Goal: Information Seeking & Learning: Check status

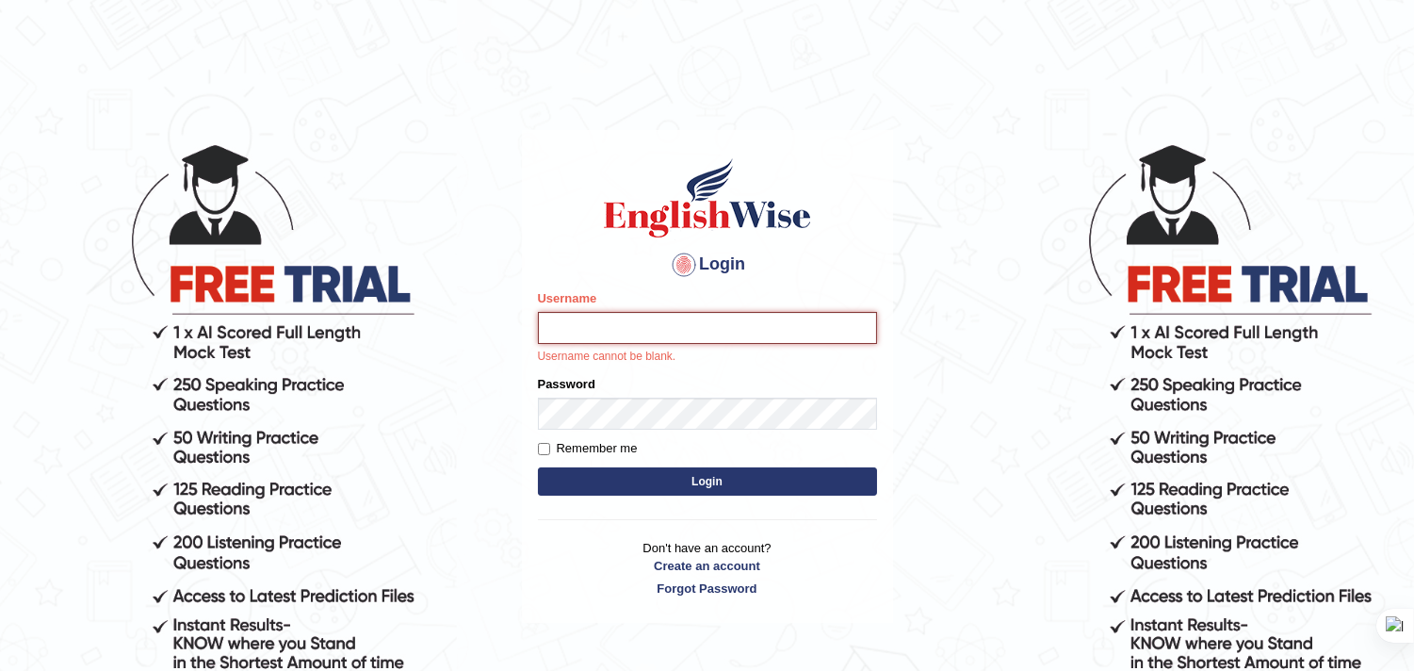
click at [697, 322] on input "Username" at bounding box center [707, 328] width 339 height 32
type input "bhuvaneswari_parramatta"
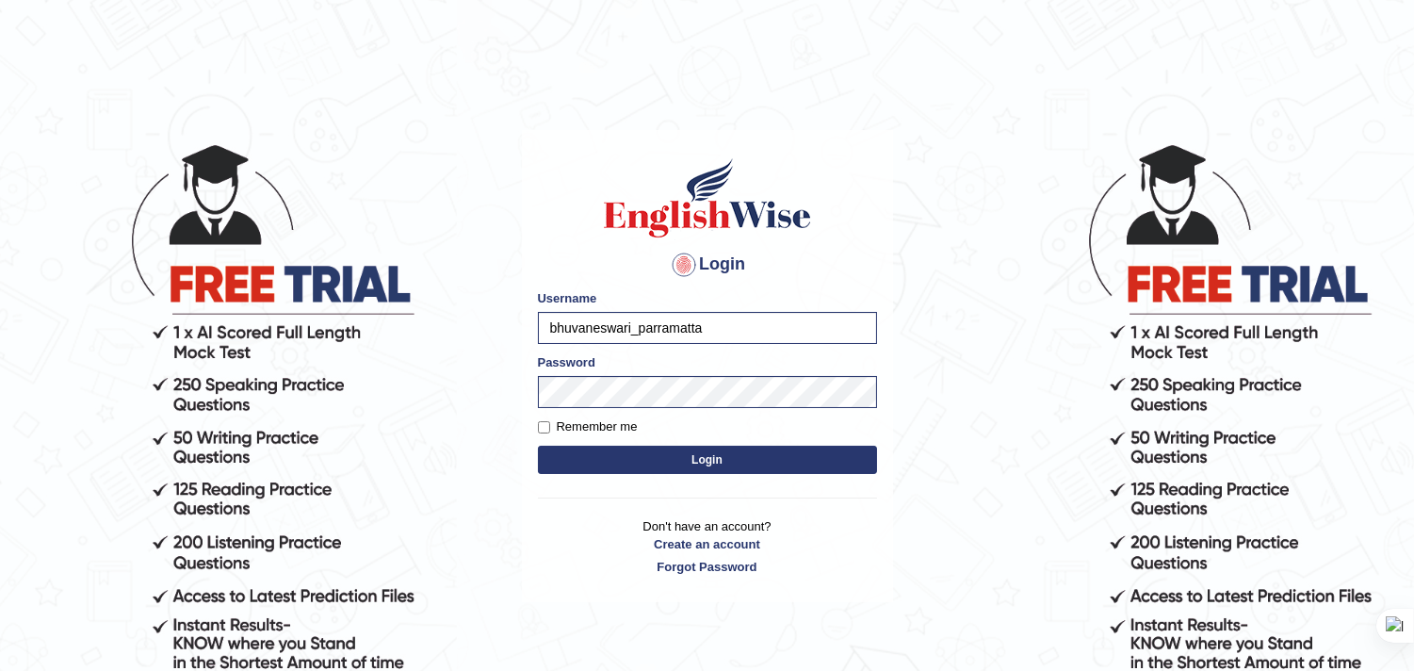
click at [733, 466] on button "Login" at bounding box center [707, 459] width 339 height 28
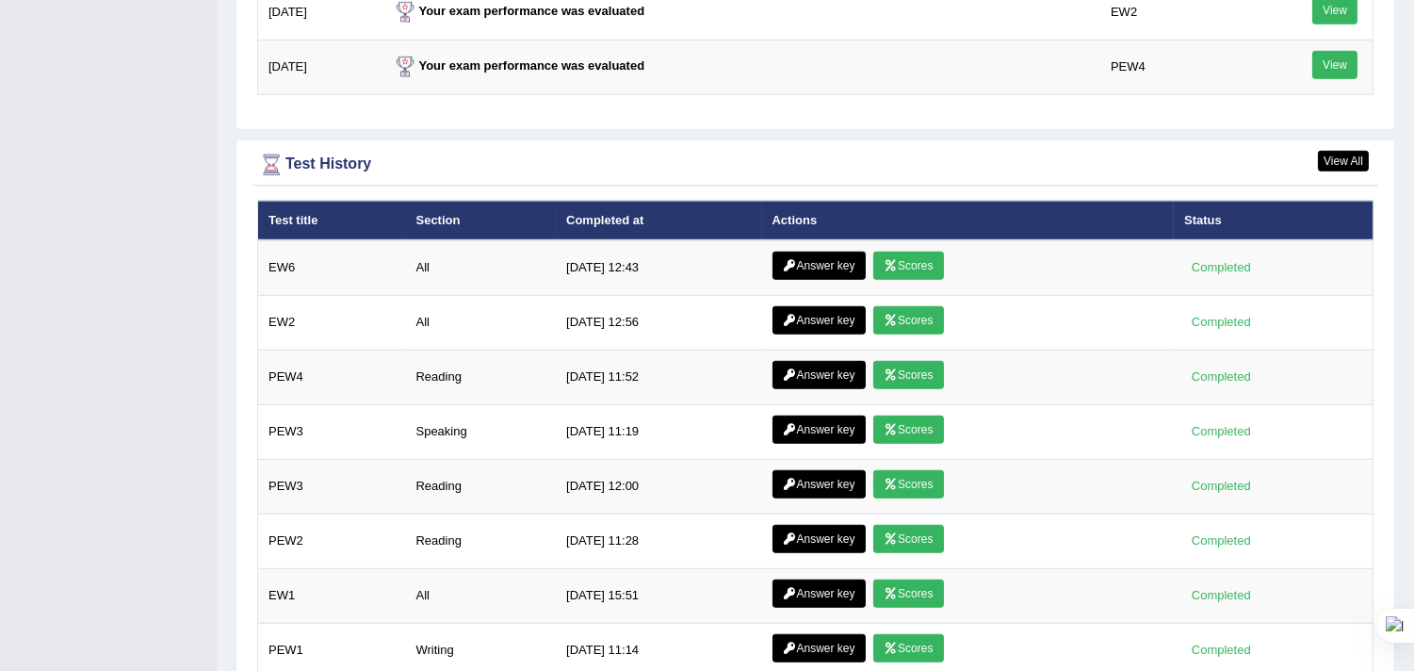
scroll to position [2197, 0]
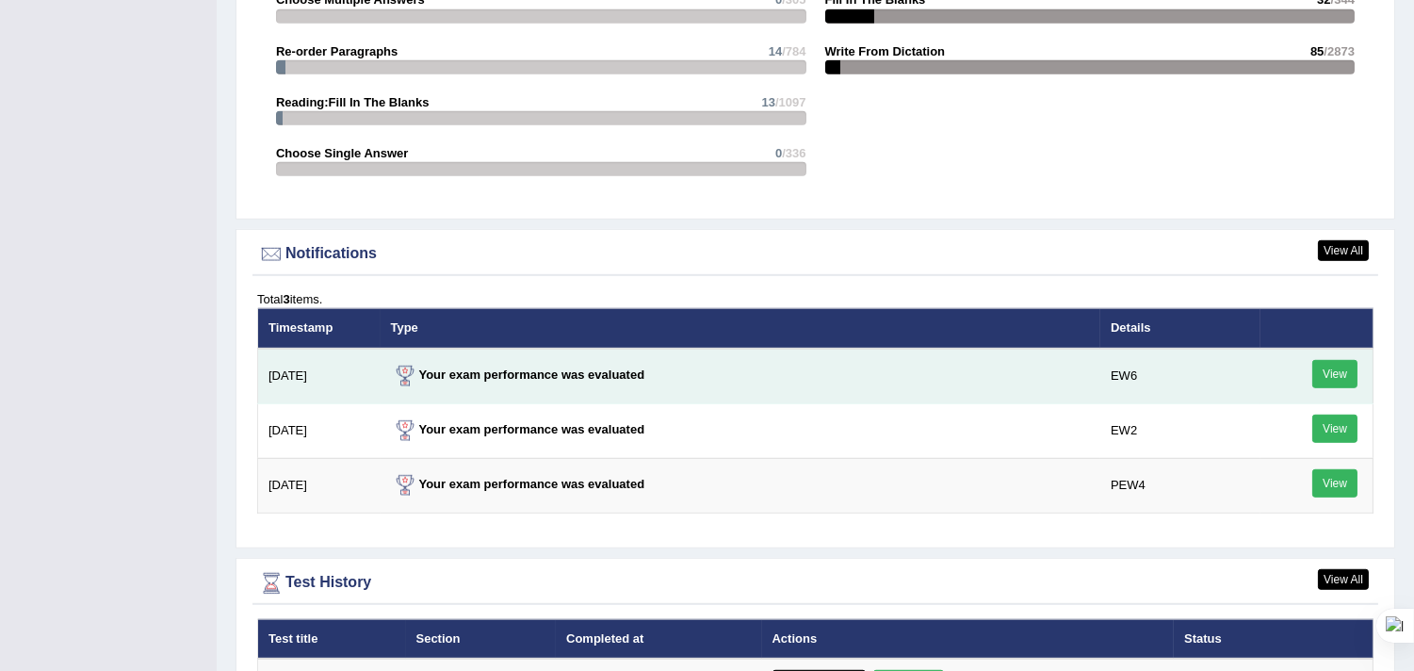
click at [1134, 364] on td "EW6" at bounding box center [1179, 376] width 159 height 56
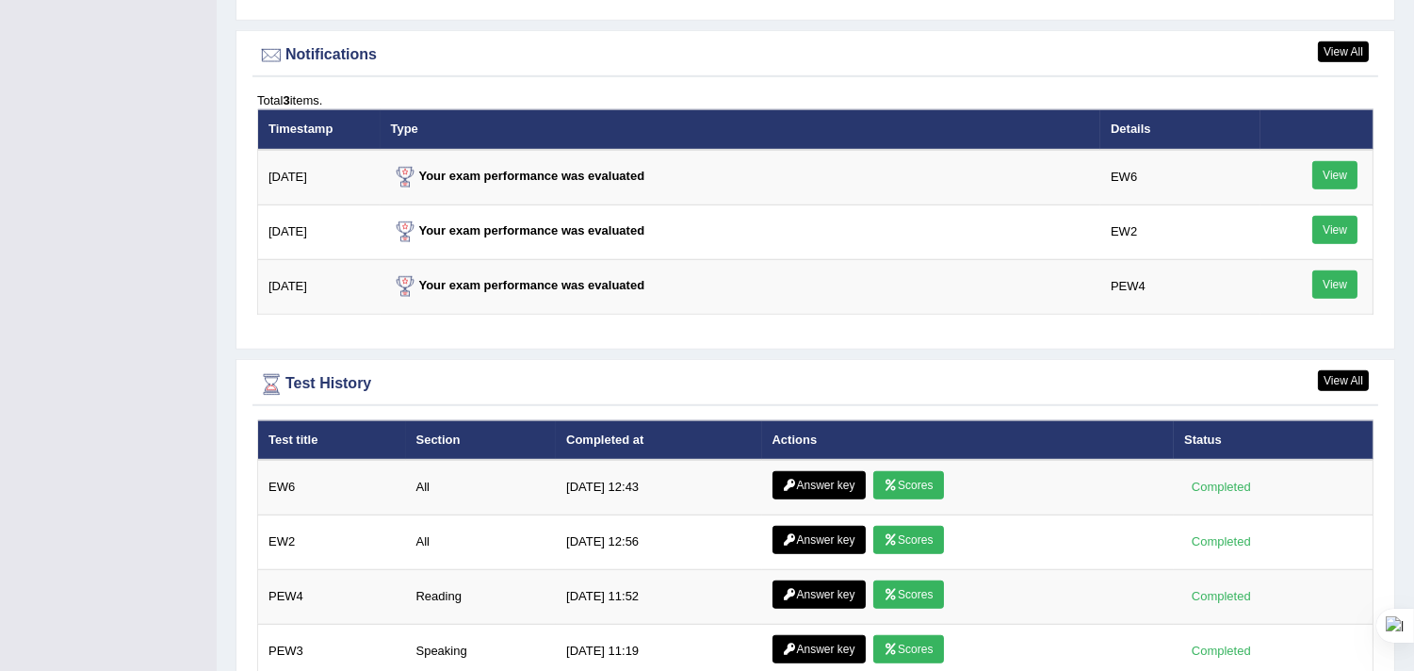
scroll to position [2511, 0]
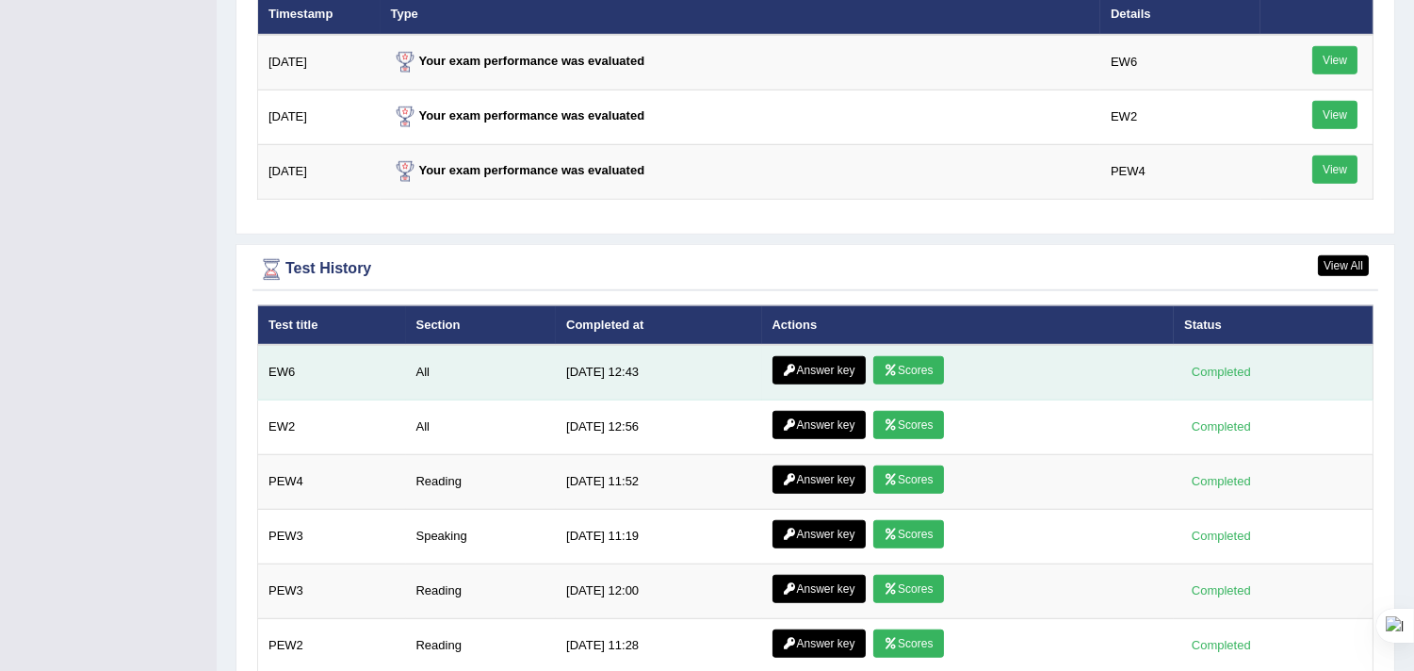
click at [899, 363] on link "Scores" at bounding box center [908, 370] width 70 height 28
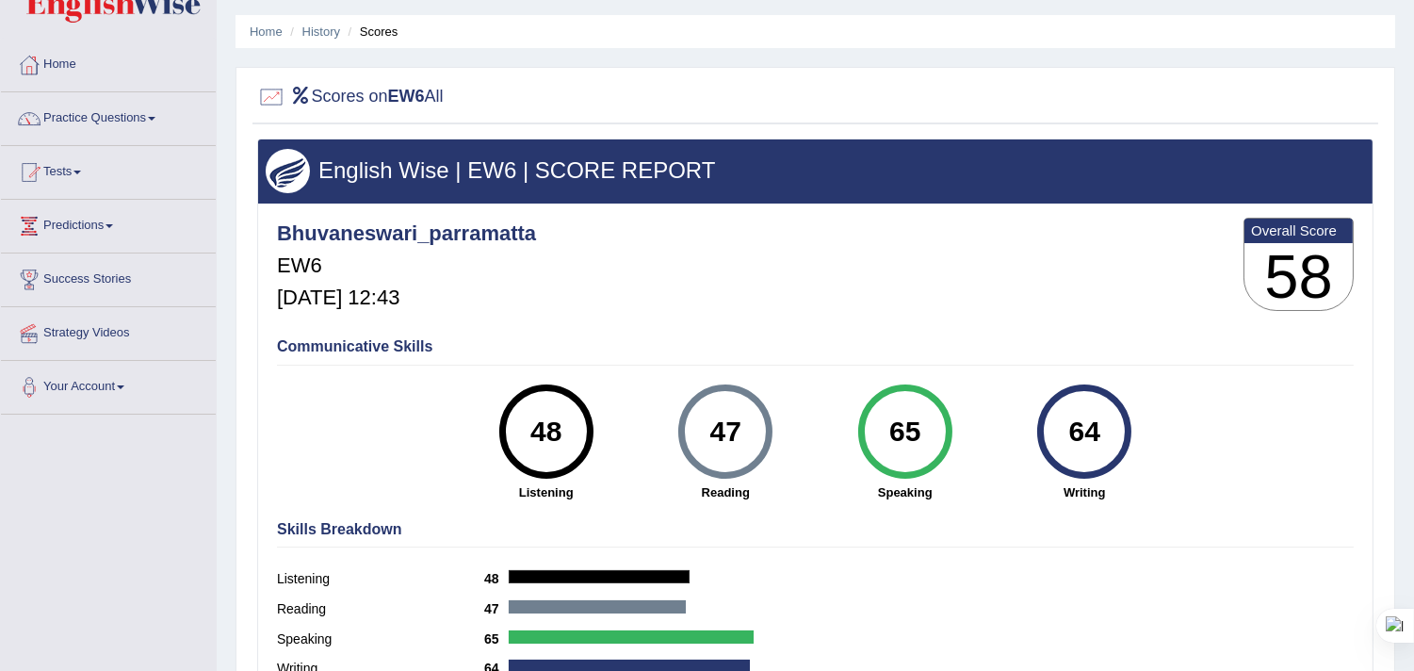
scroll to position [105, 0]
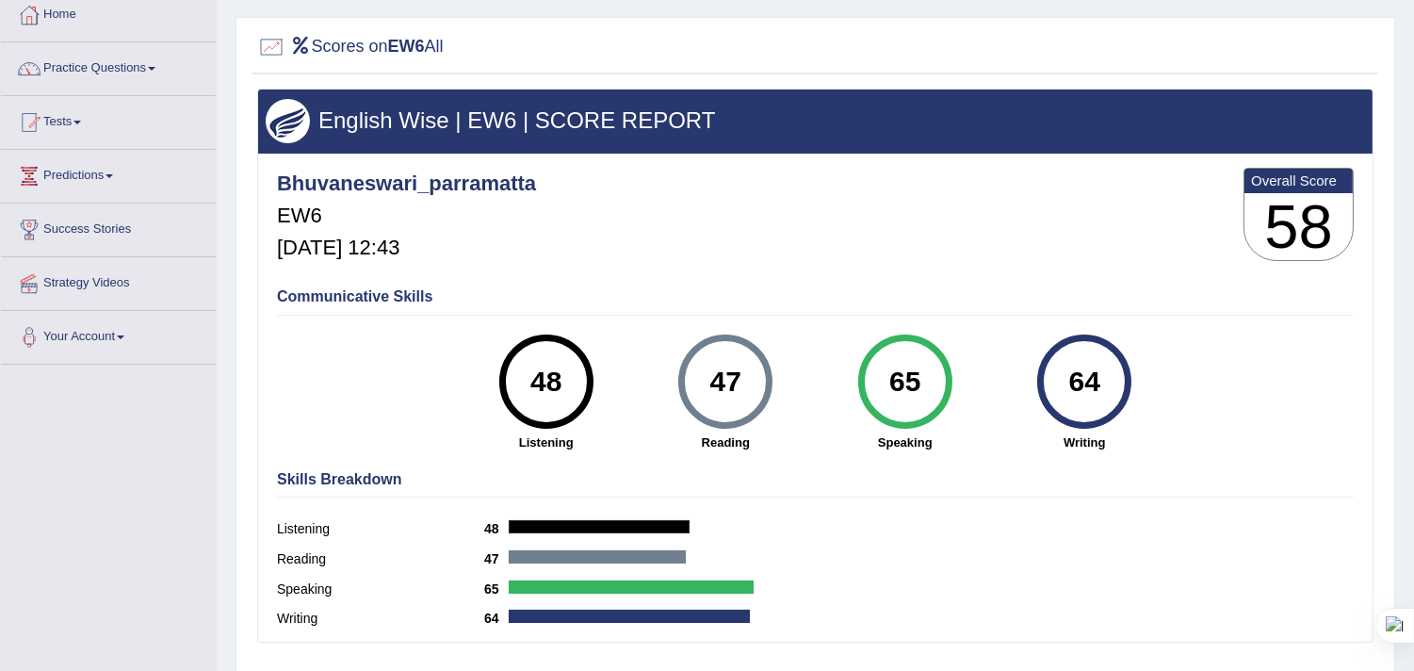
click at [562, 380] on div "48" at bounding box center [545, 381] width 69 height 79
drag, startPoint x: 532, startPoint y: 421, endPoint x: 539, endPoint y: 439, distance: 19.1
click at [538, 433] on div "48 Listening" at bounding box center [547, 392] width 180 height 117
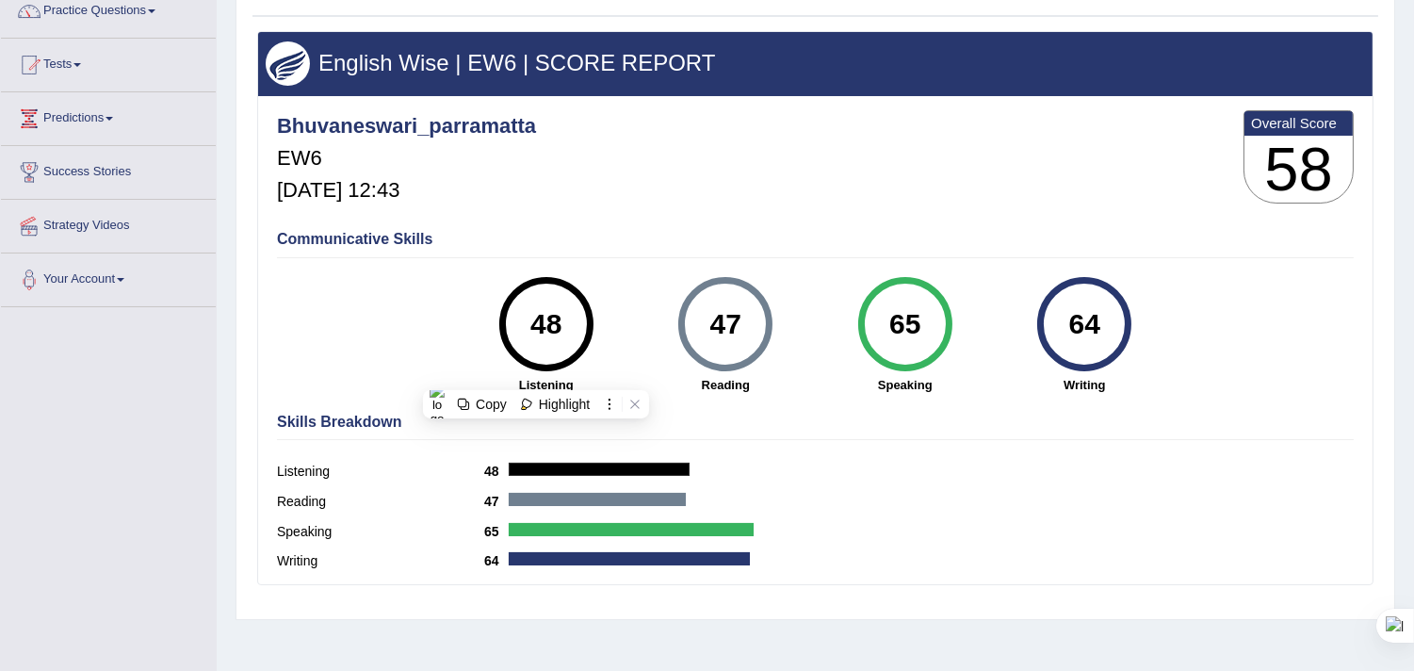
scroll to position [0, 0]
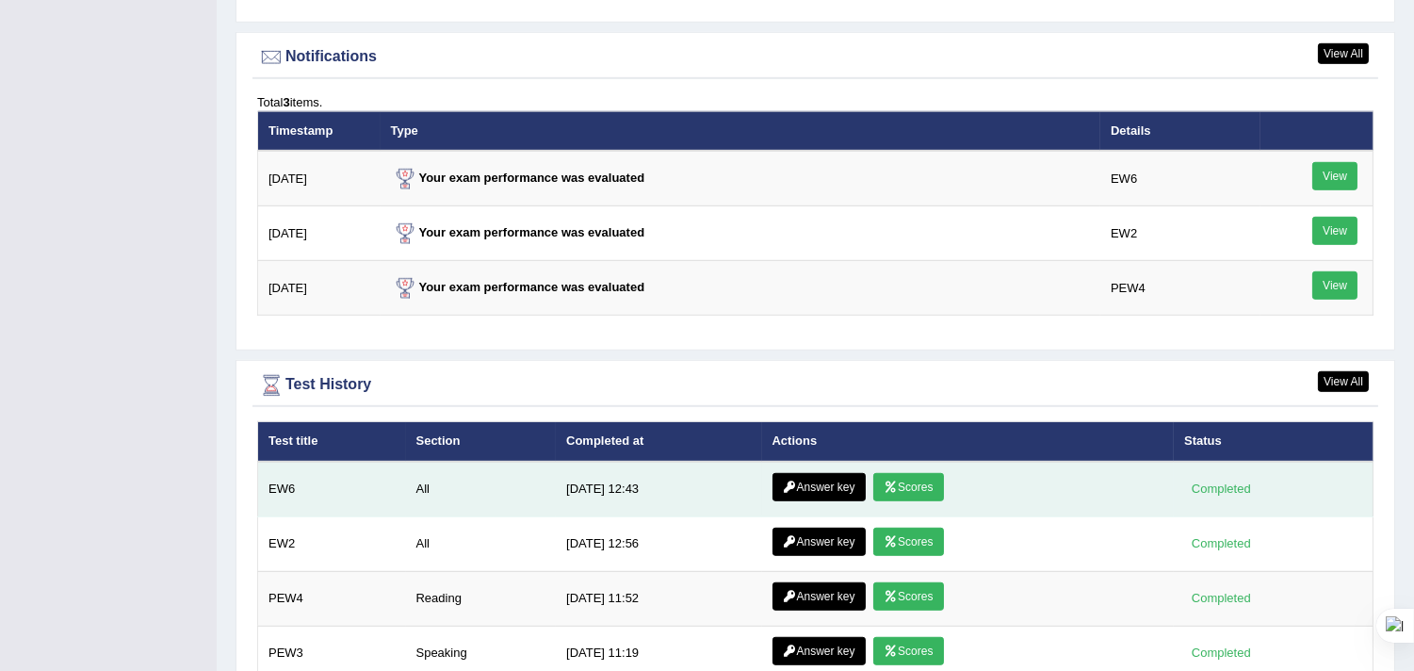
click at [825, 473] on link "Answer key" at bounding box center [818, 487] width 93 height 28
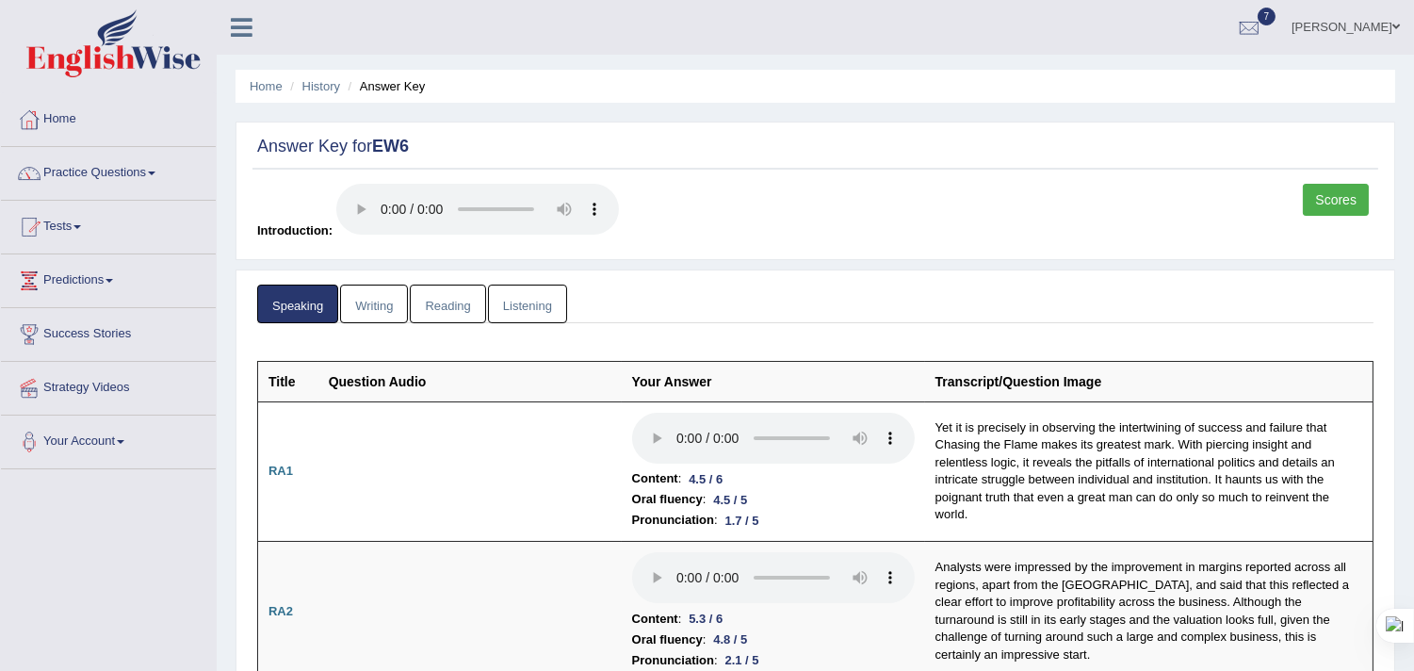
click at [524, 303] on link "Listening" at bounding box center [527, 303] width 79 height 39
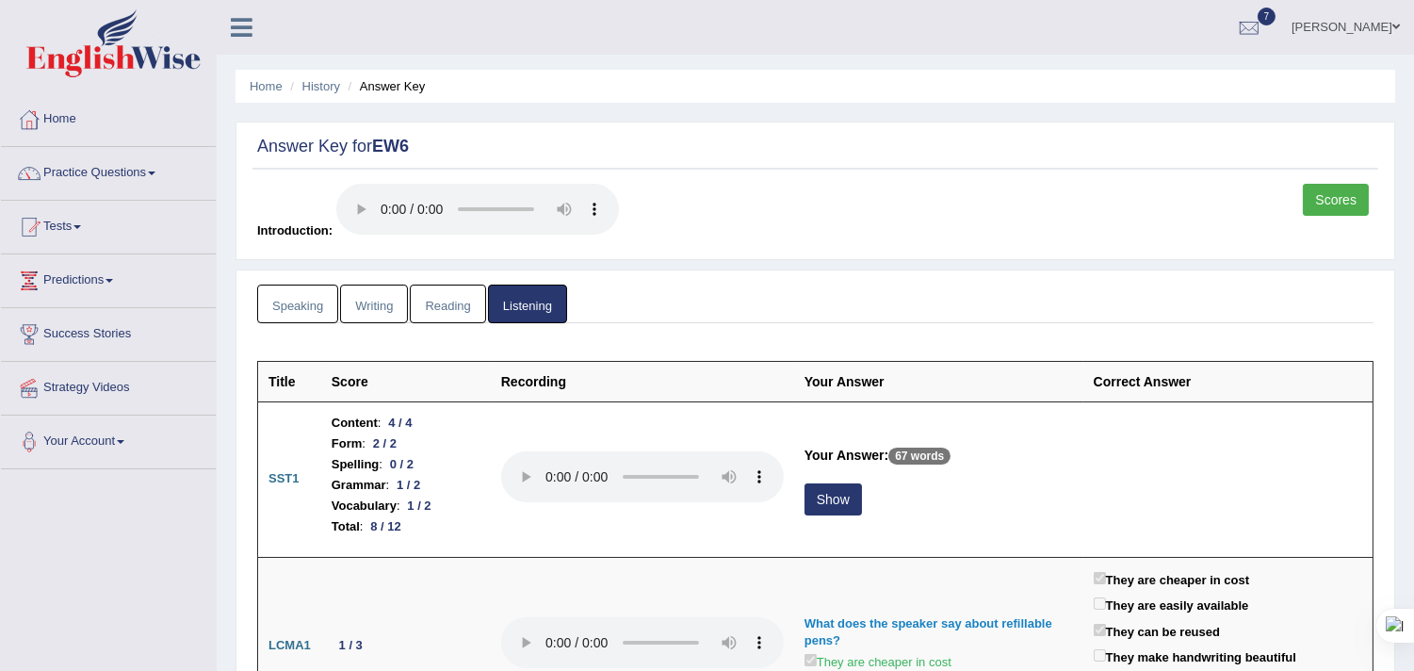
click at [380, 312] on link "Writing" at bounding box center [374, 303] width 68 height 39
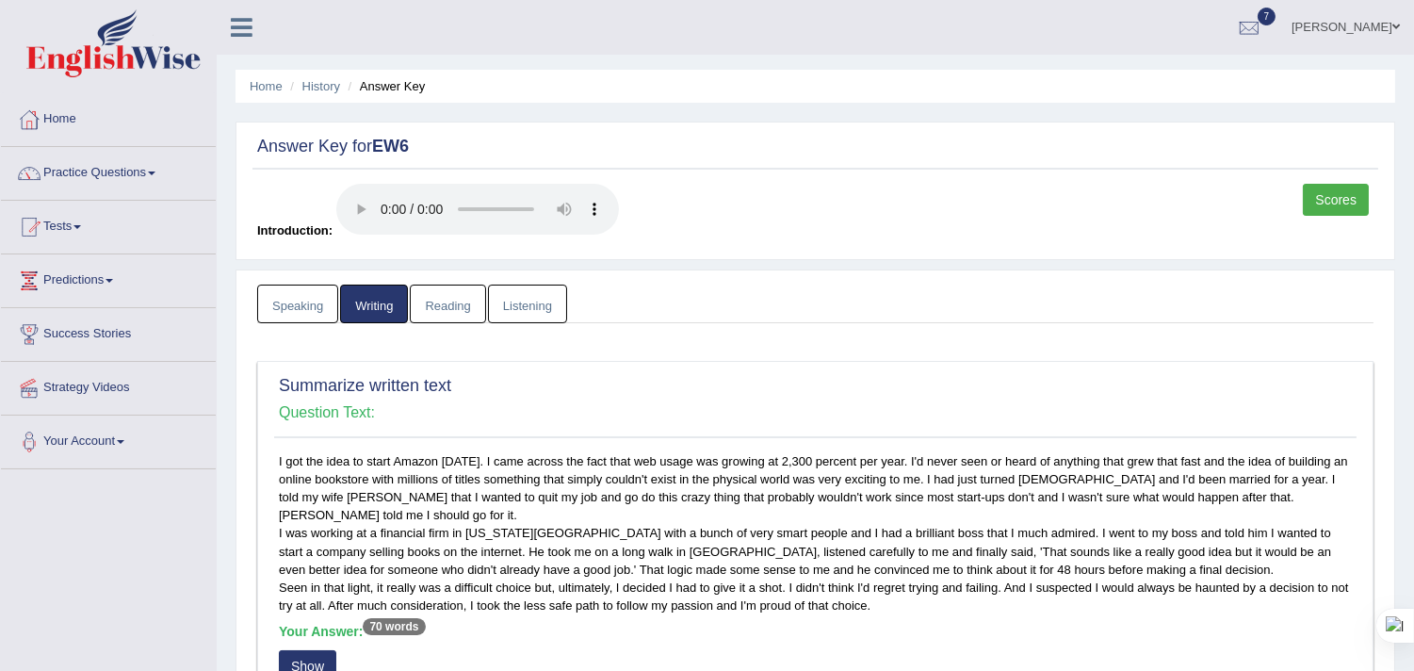
click at [455, 309] on link "Reading" at bounding box center [447, 303] width 75 height 39
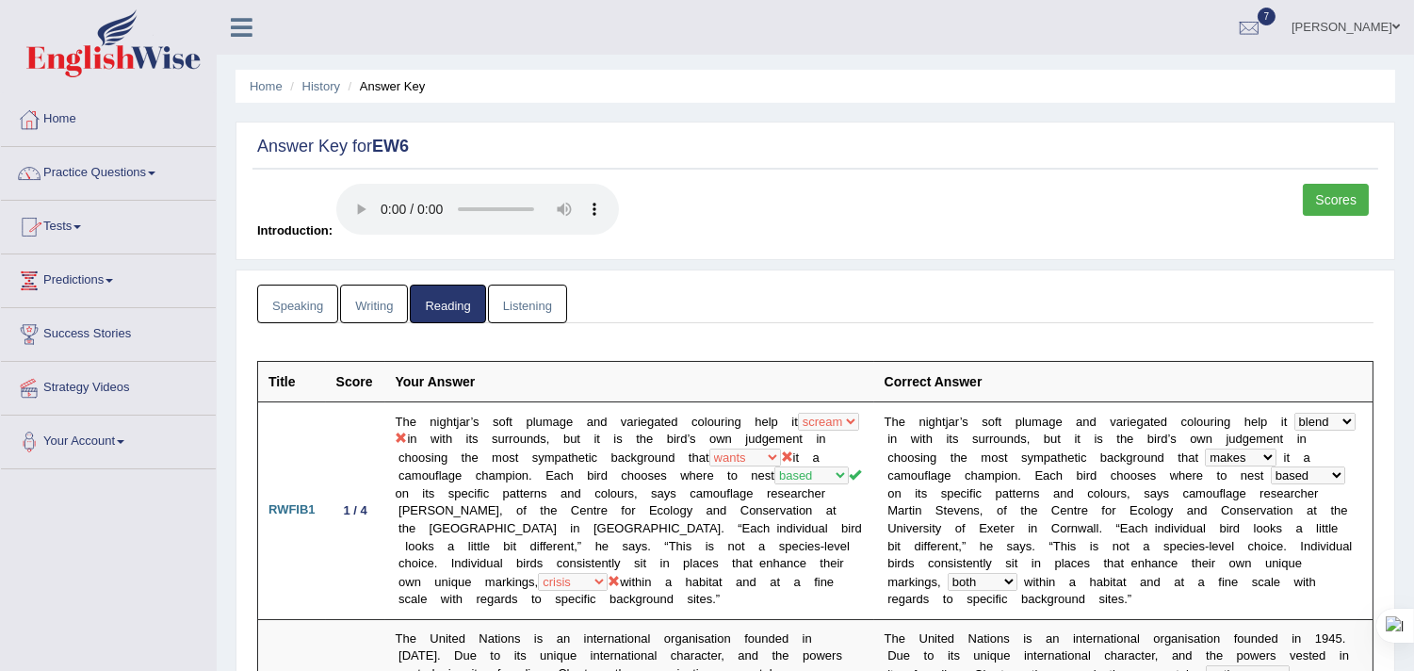
click at [1338, 199] on link "Scores" at bounding box center [1335, 200] width 66 height 32
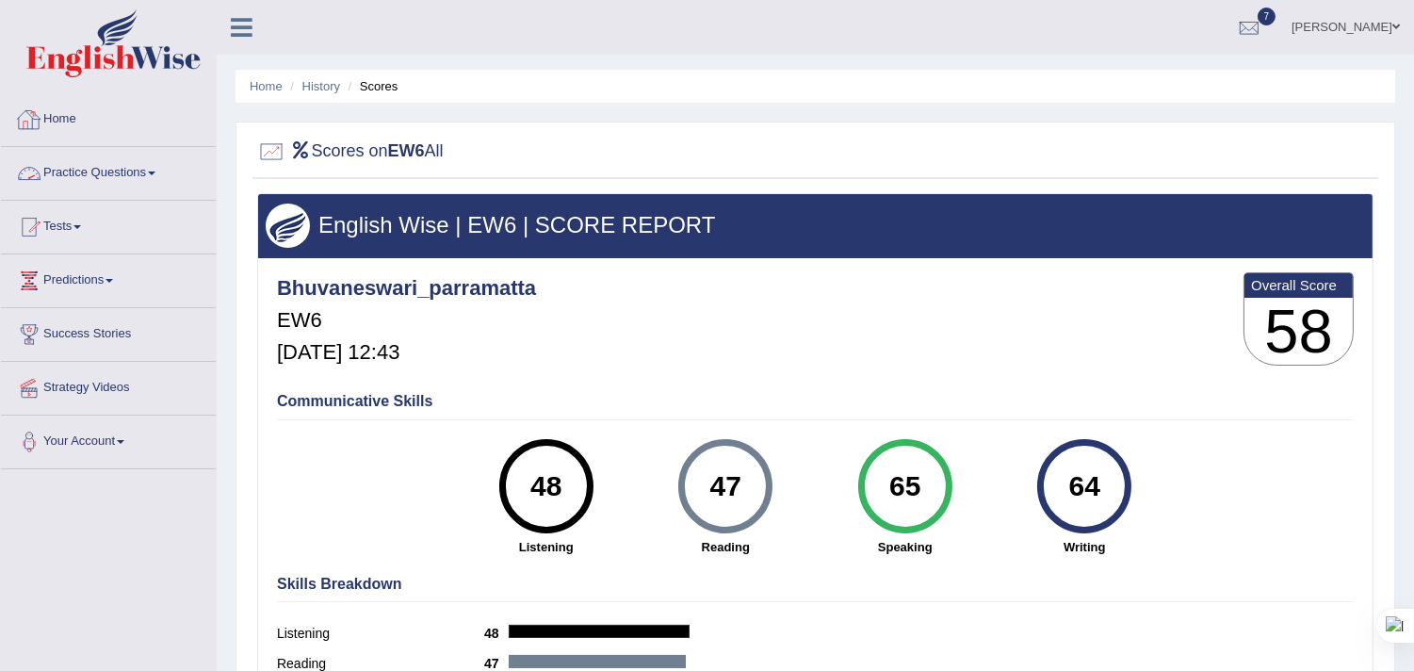
click at [77, 110] on link "Home" at bounding box center [108, 116] width 215 height 47
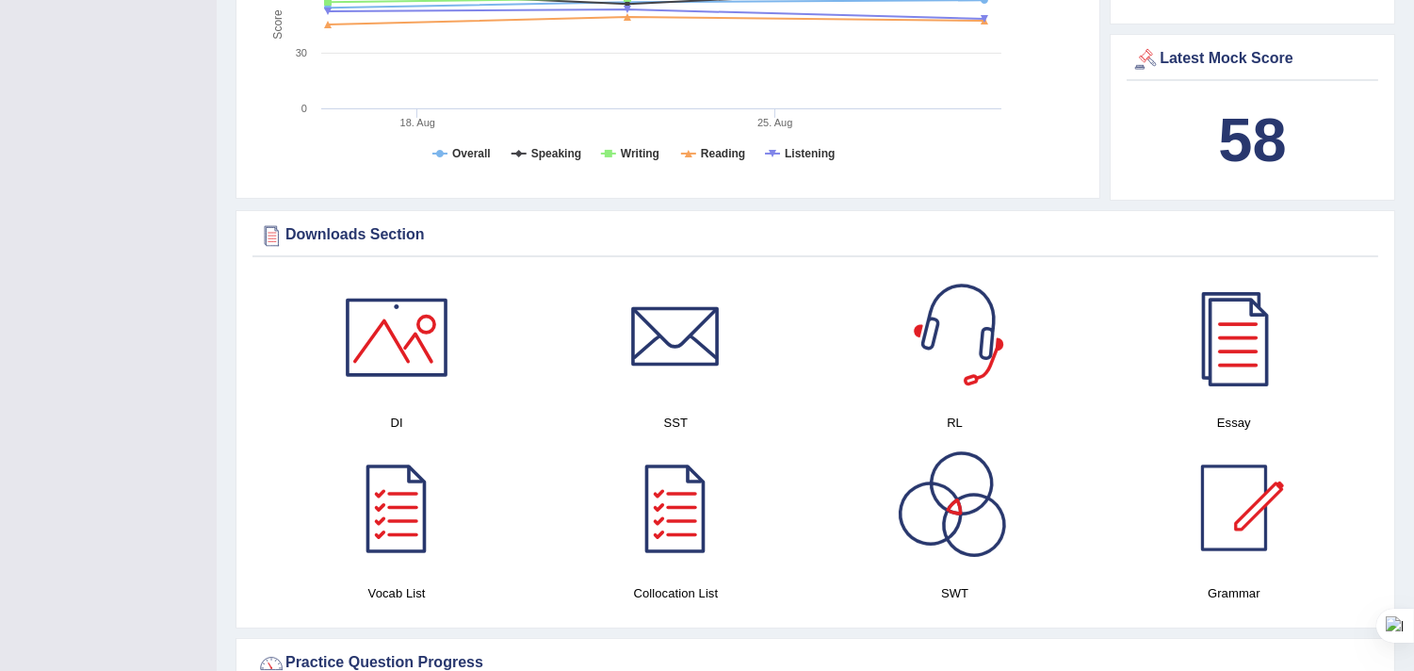
scroll to position [942, 0]
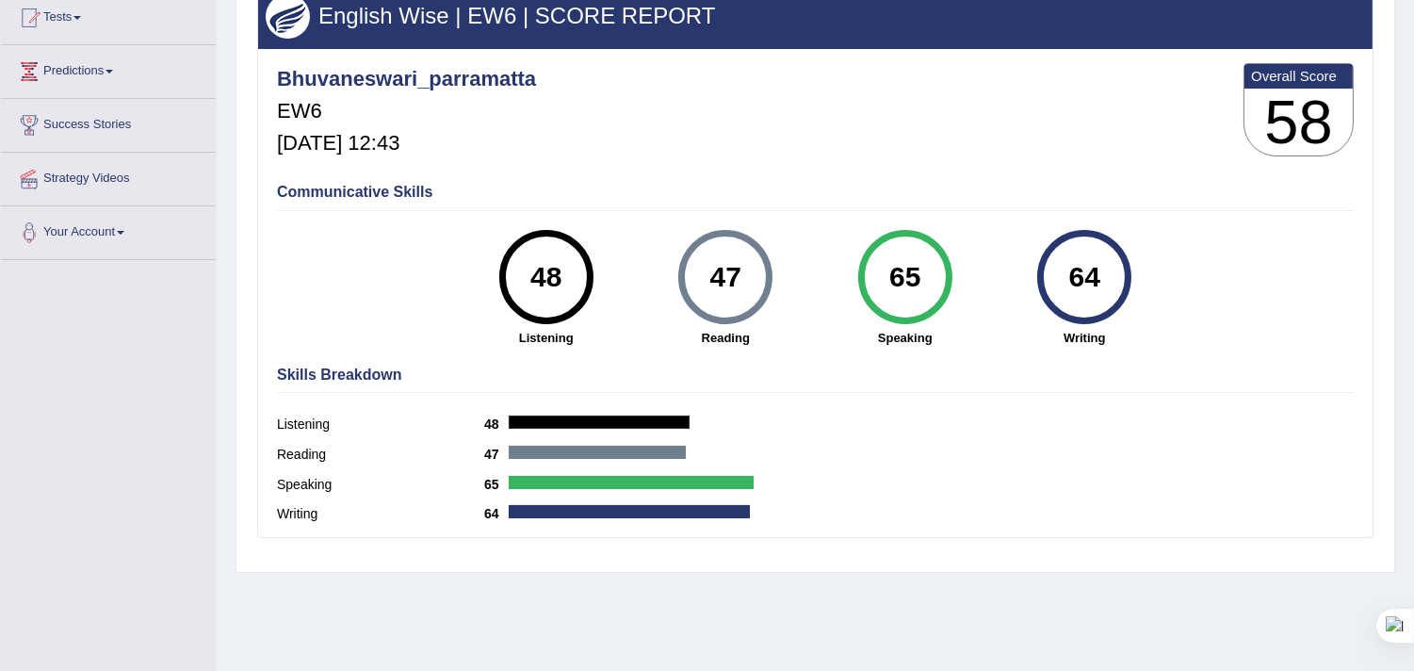
click at [1080, 287] on div "64" at bounding box center [1084, 276] width 69 height 79
click at [1092, 279] on div "64" at bounding box center [1084, 276] width 69 height 79
click at [1311, 146] on h3 "58" at bounding box center [1298, 123] width 108 height 68
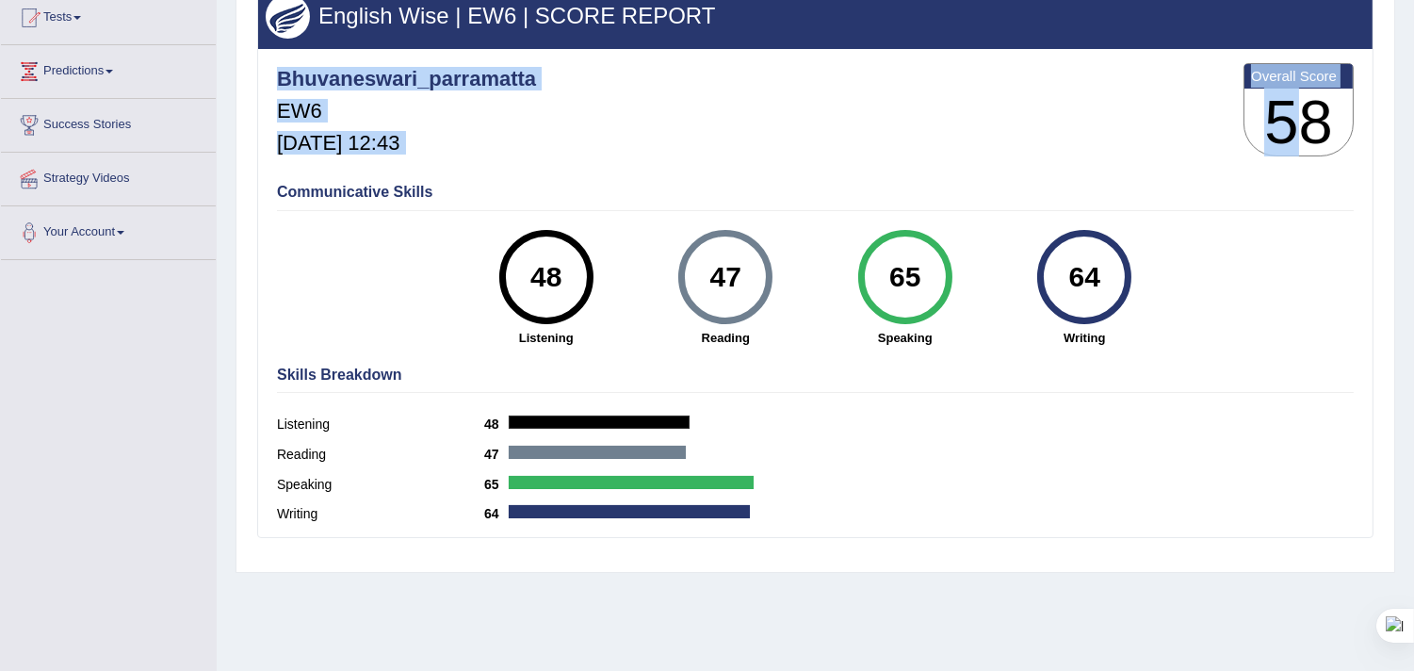
click at [1310, 164] on div "Bhuvaneswari_parramatta EW6 Aug 29, 2025, 12:43 Overall Score 58" at bounding box center [815, 114] width 1086 height 112
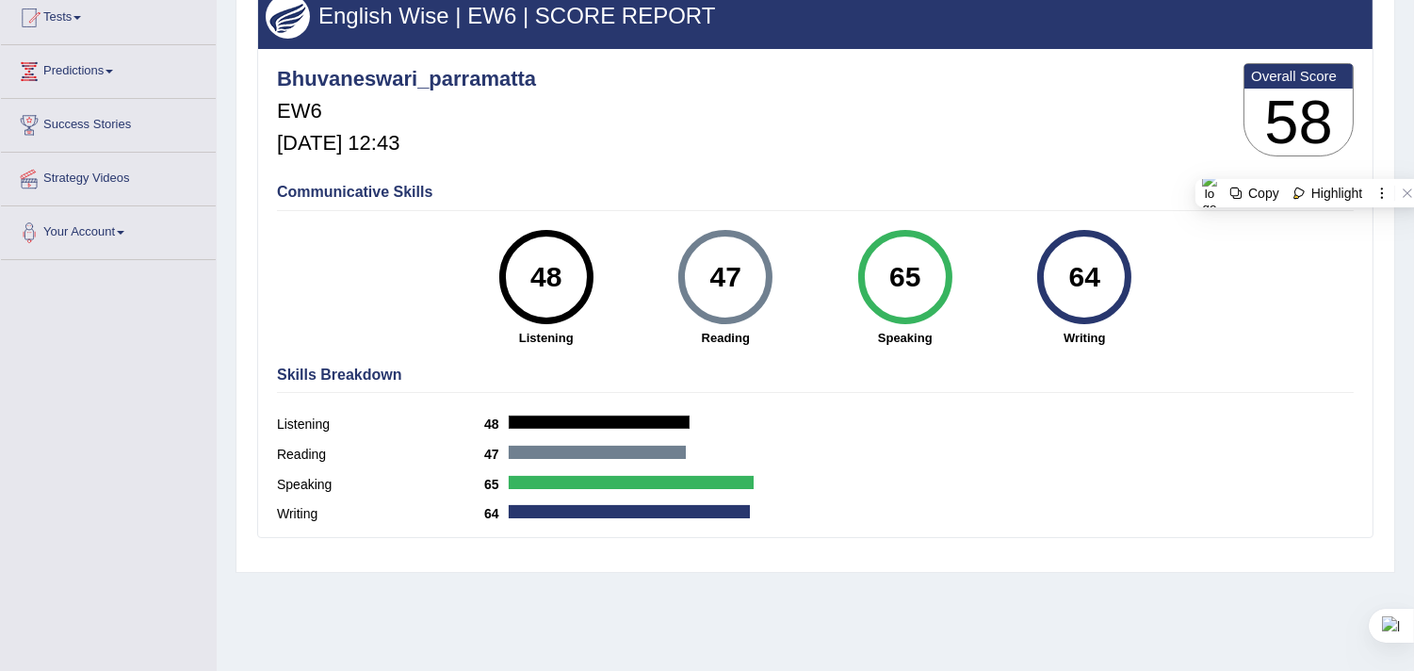
click at [1090, 260] on div "64" at bounding box center [1084, 276] width 69 height 79
click at [1097, 273] on div "64" at bounding box center [1084, 276] width 69 height 79
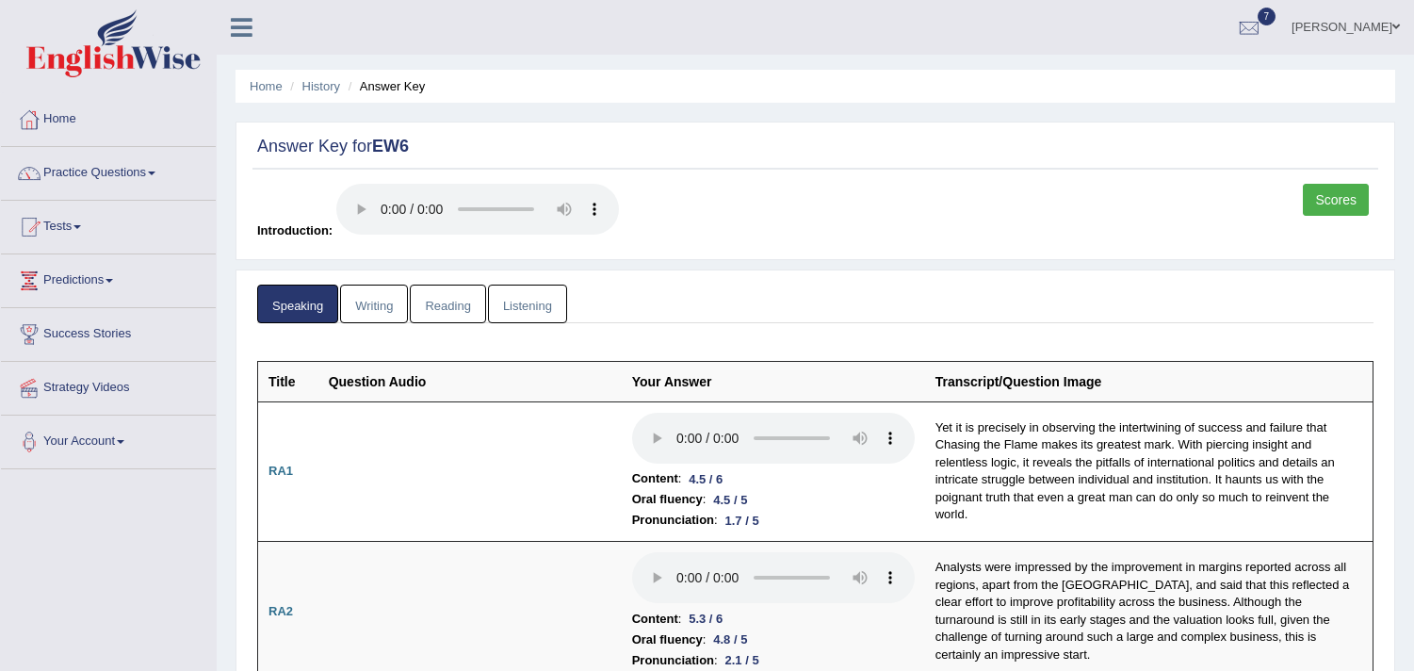
click at [1322, 202] on link "Scores" at bounding box center [1335, 200] width 66 height 32
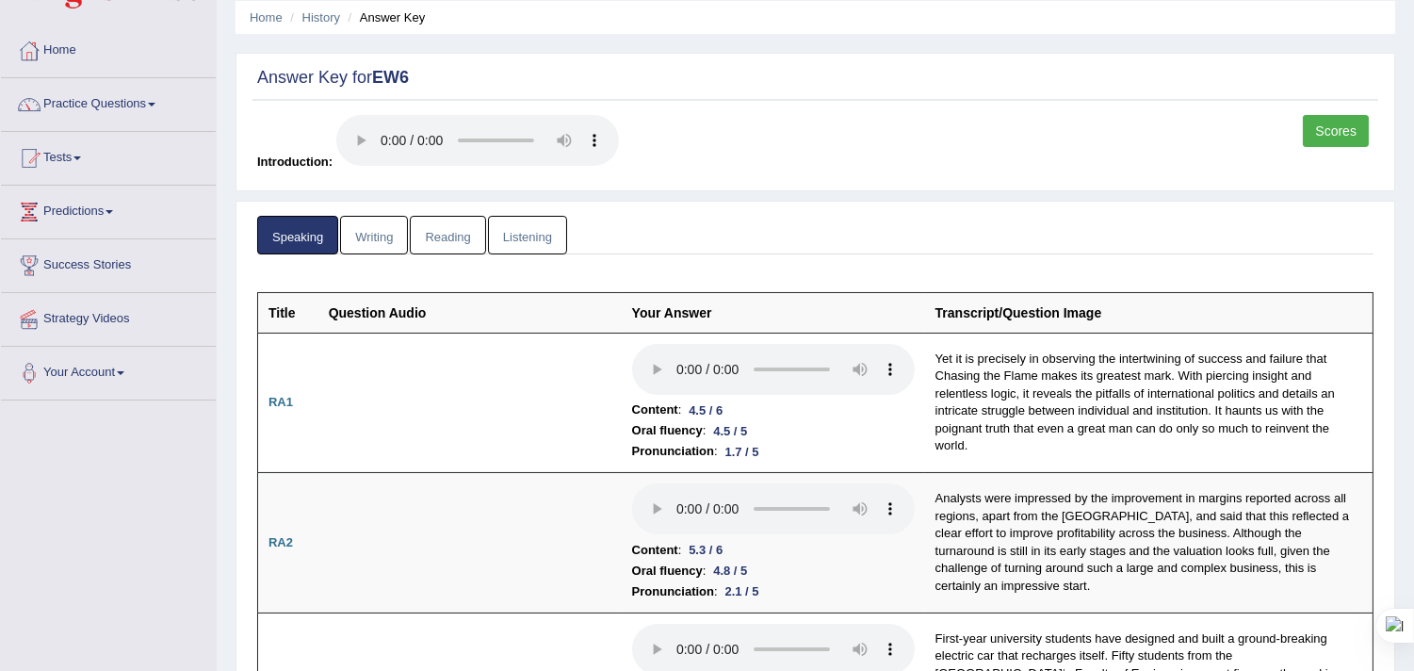
scroll to position [105, 0]
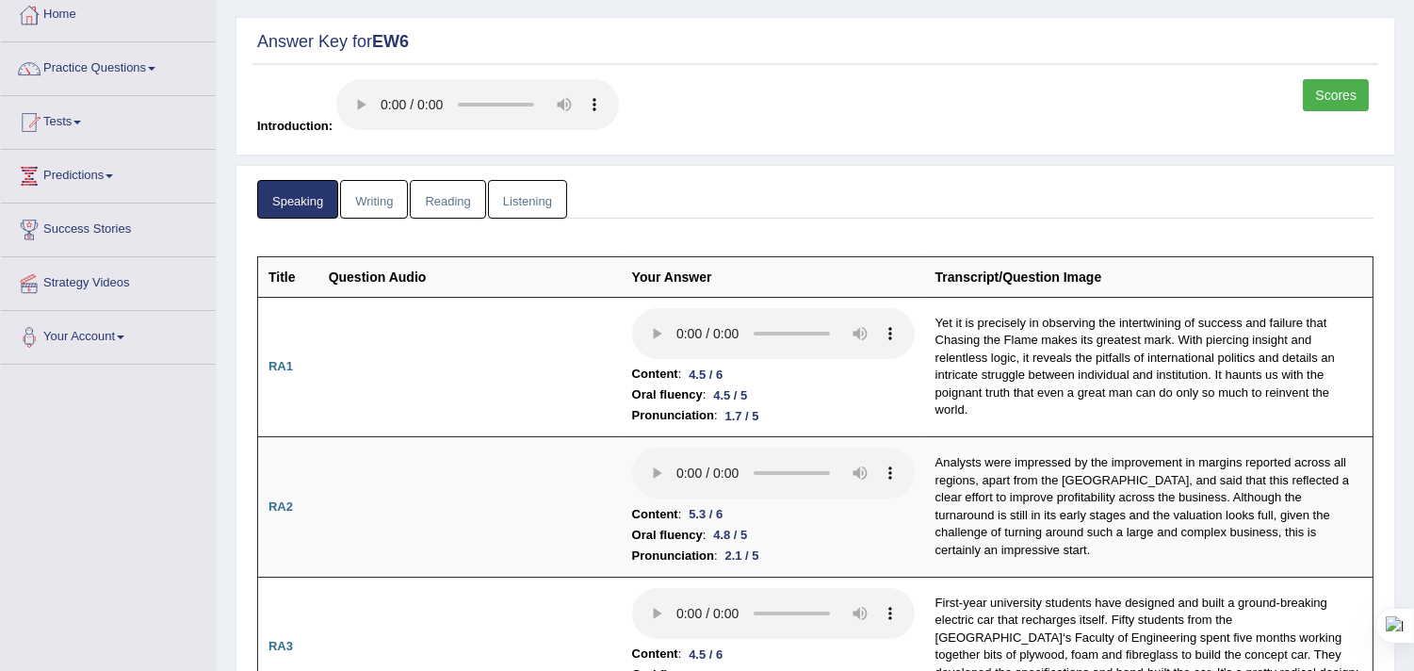
click at [390, 196] on link "Writing" at bounding box center [374, 199] width 68 height 39
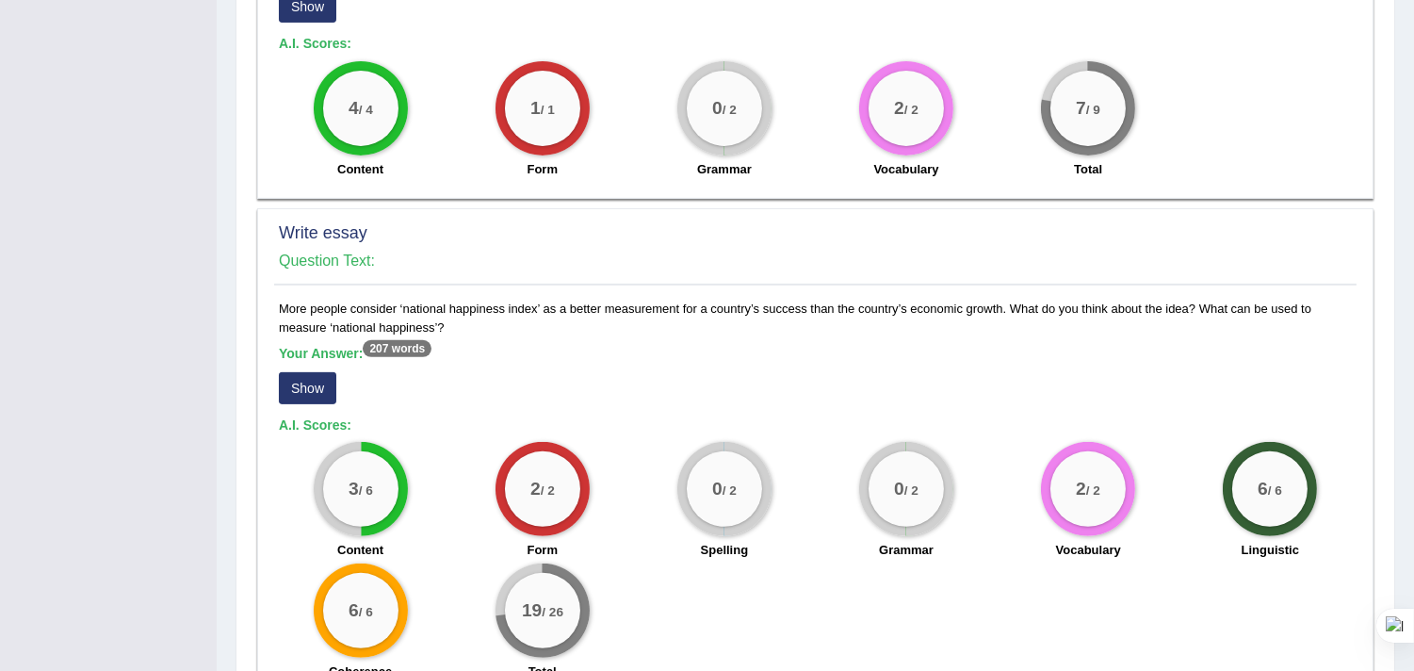
scroll to position [1360, 0]
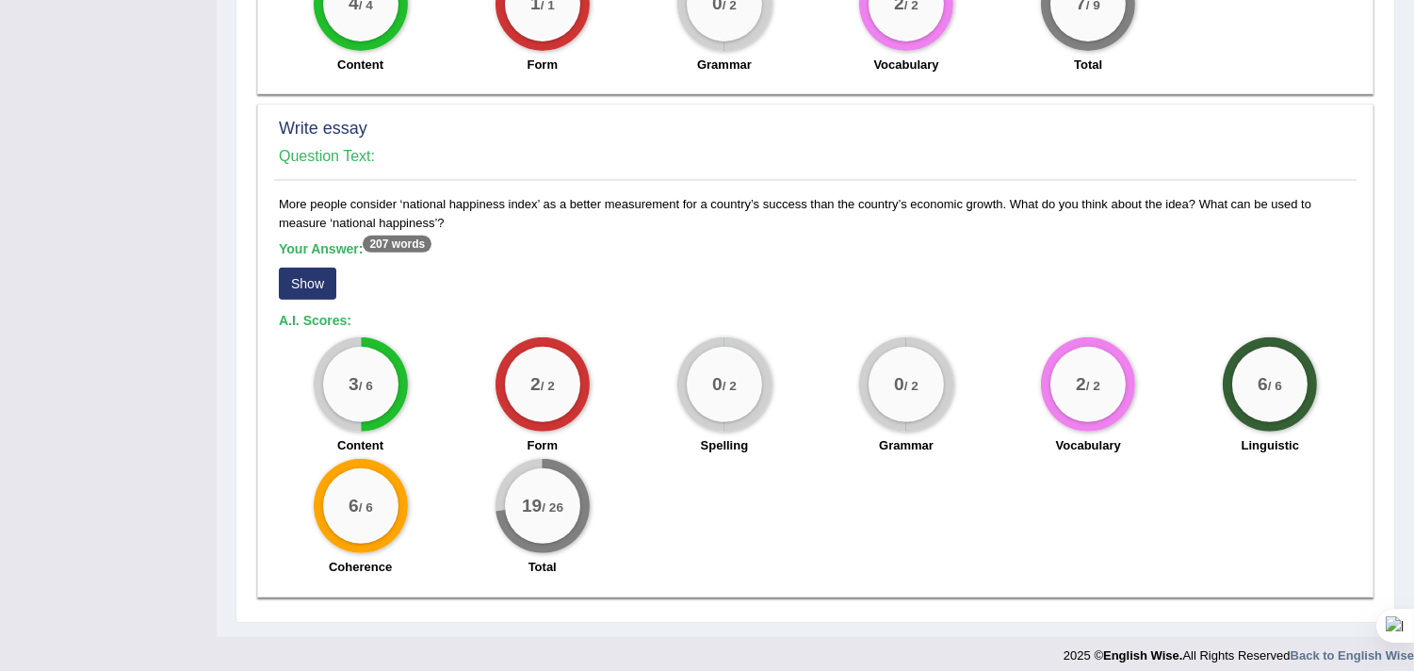
drag, startPoint x: 279, startPoint y: 192, endPoint x: 445, endPoint y: 222, distance: 169.4
click at [445, 222] on div "More people consider ‘national happiness index’ as a better measurement for a c…" at bounding box center [815, 390] width 1082 height 391
click at [450, 221] on div "More people consider ‘national happiness index’ as a better measurement for a c…" at bounding box center [815, 390] width 1082 height 391
drag, startPoint x: 273, startPoint y: 191, endPoint x: 453, endPoint y: 218, distance: 181.9
click at [453, 218] on div "Write essay Question Text: More people consider ‘national happiness index’ as a…" at bounding box center [815, 350] width 1116 height 493
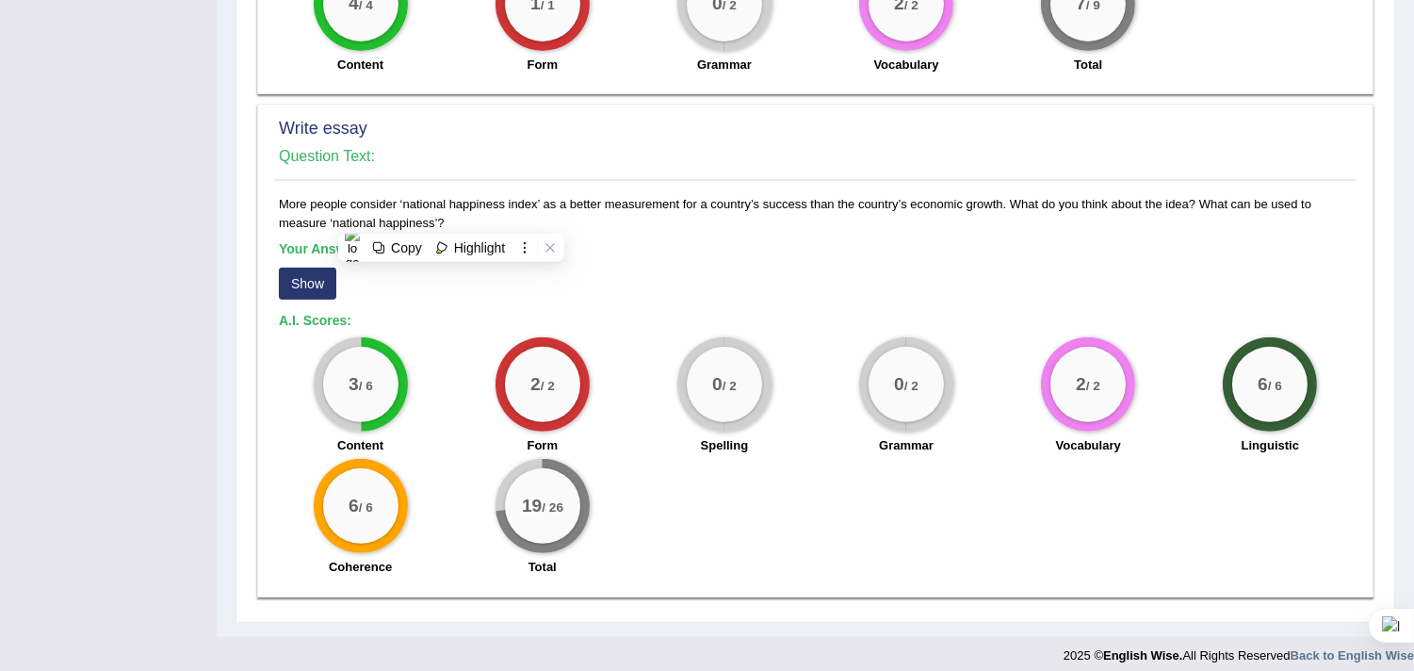
click at [382, 158] on h4 "Question Text:" at bounding box center [815, 156] width 1073 height 17
click at [369, 158] on h4 "Question Text:" at bounding box center [815, 156] width 1073 height 17
drag, startPoint x: 280, startPoint y: 198, endPoint x: 445, endPoint y: 214, distance: 165.6
click at [445, 214] on div "More people consider ‘national happiness index’ as a better measurement for a c…" at bounding box center [815, 390] width 1082 height 391
copy div "More people consider ‘national happiness index’ as a better measurement for a c…"
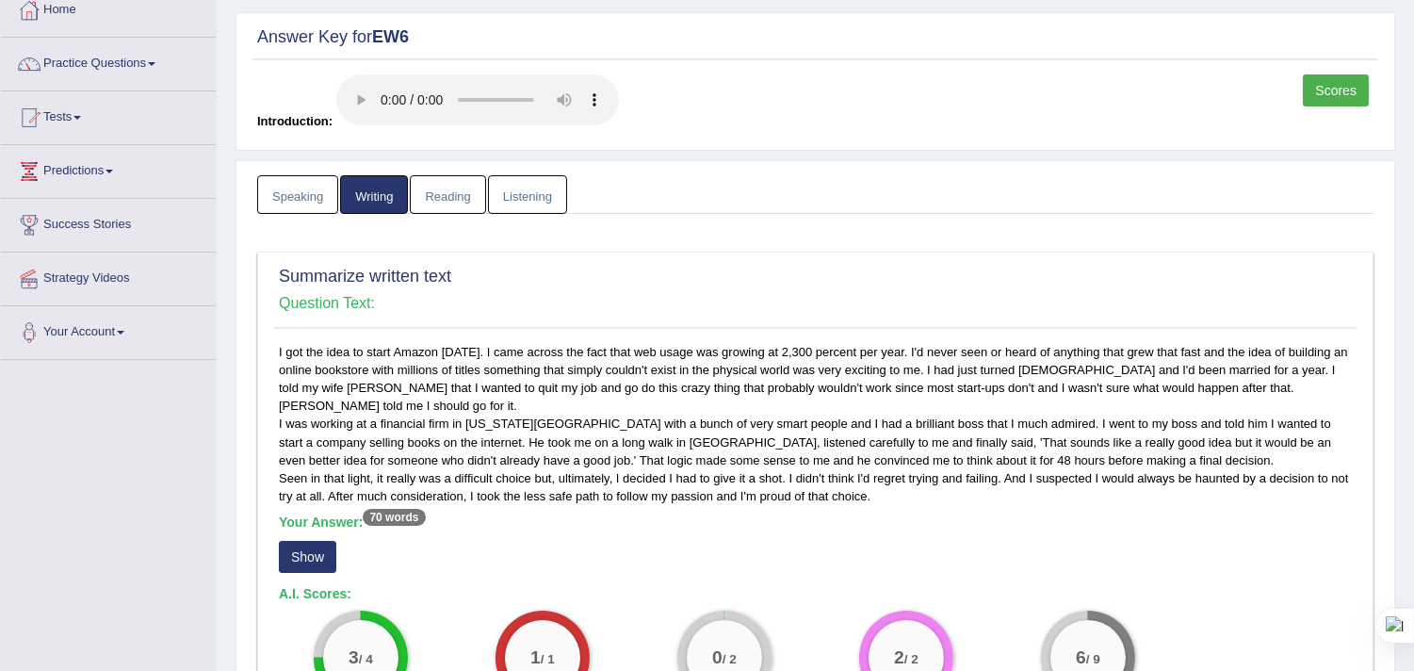
scroll to position [0, 0]
